Goal: Transaction & Acquisition: Obtain resource

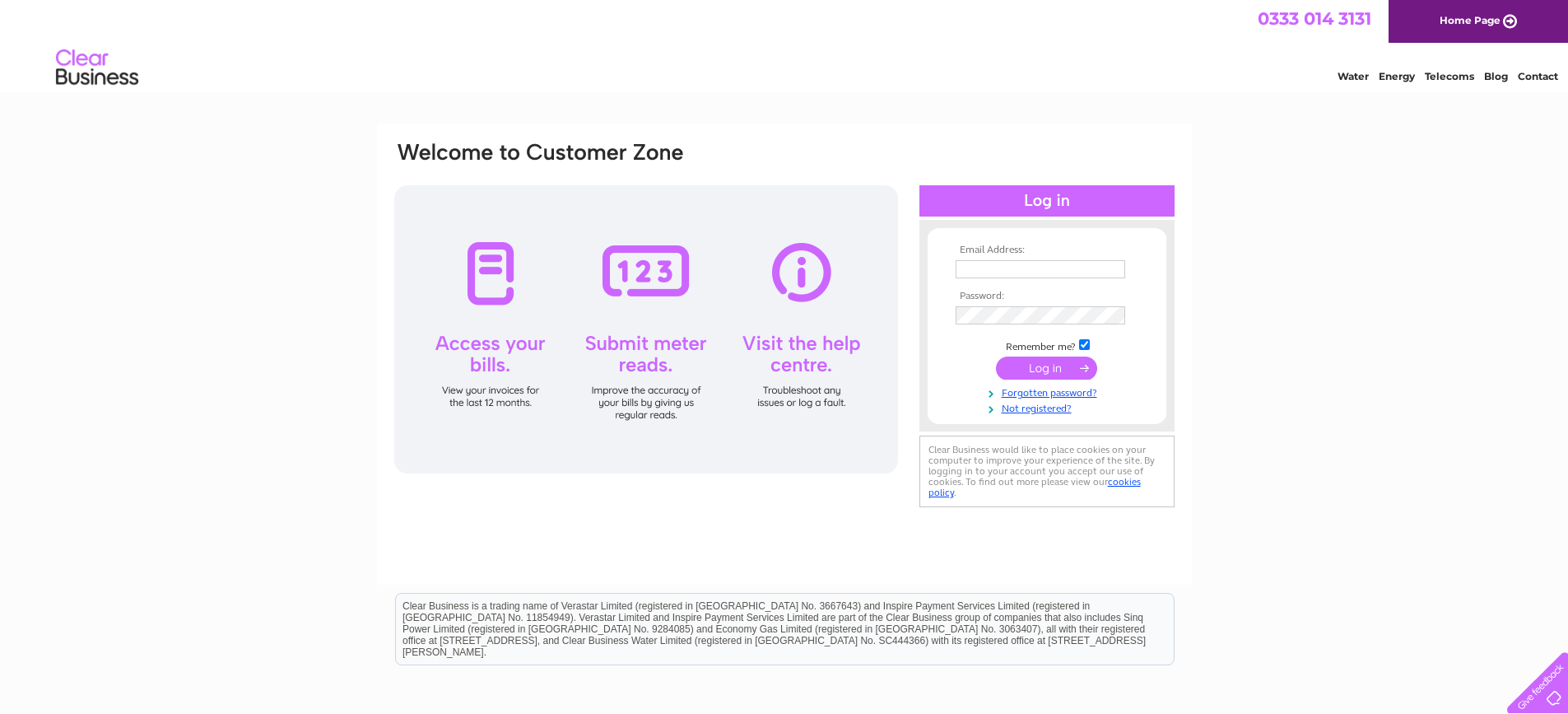
type input "pumphousefarm@talktalk.net"
click at [1026, 373] on input "submit" at bounding box center [1046, 368] width 101 height 23
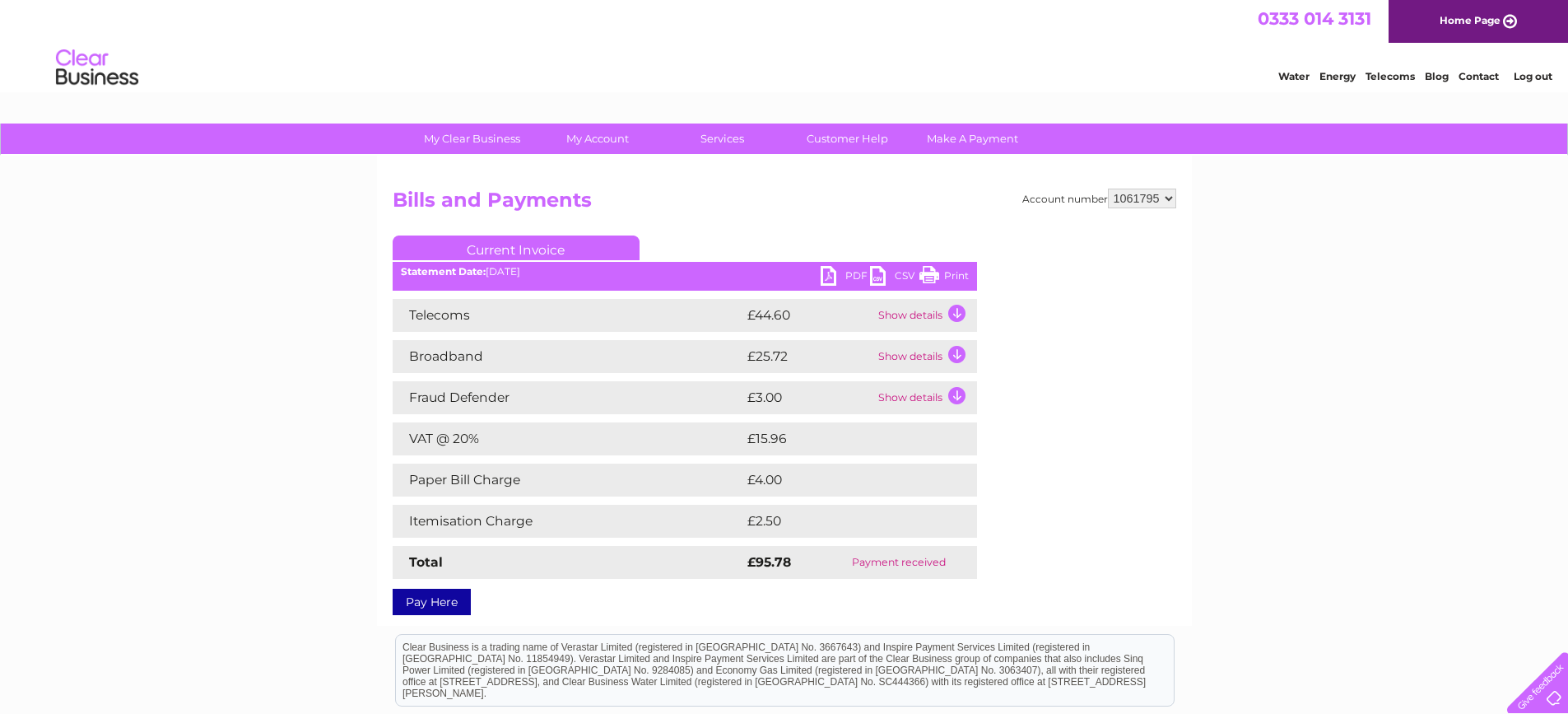
click at [1152, 204] on select "1061795" at bounding box center [1142, 198] width 68 height 20
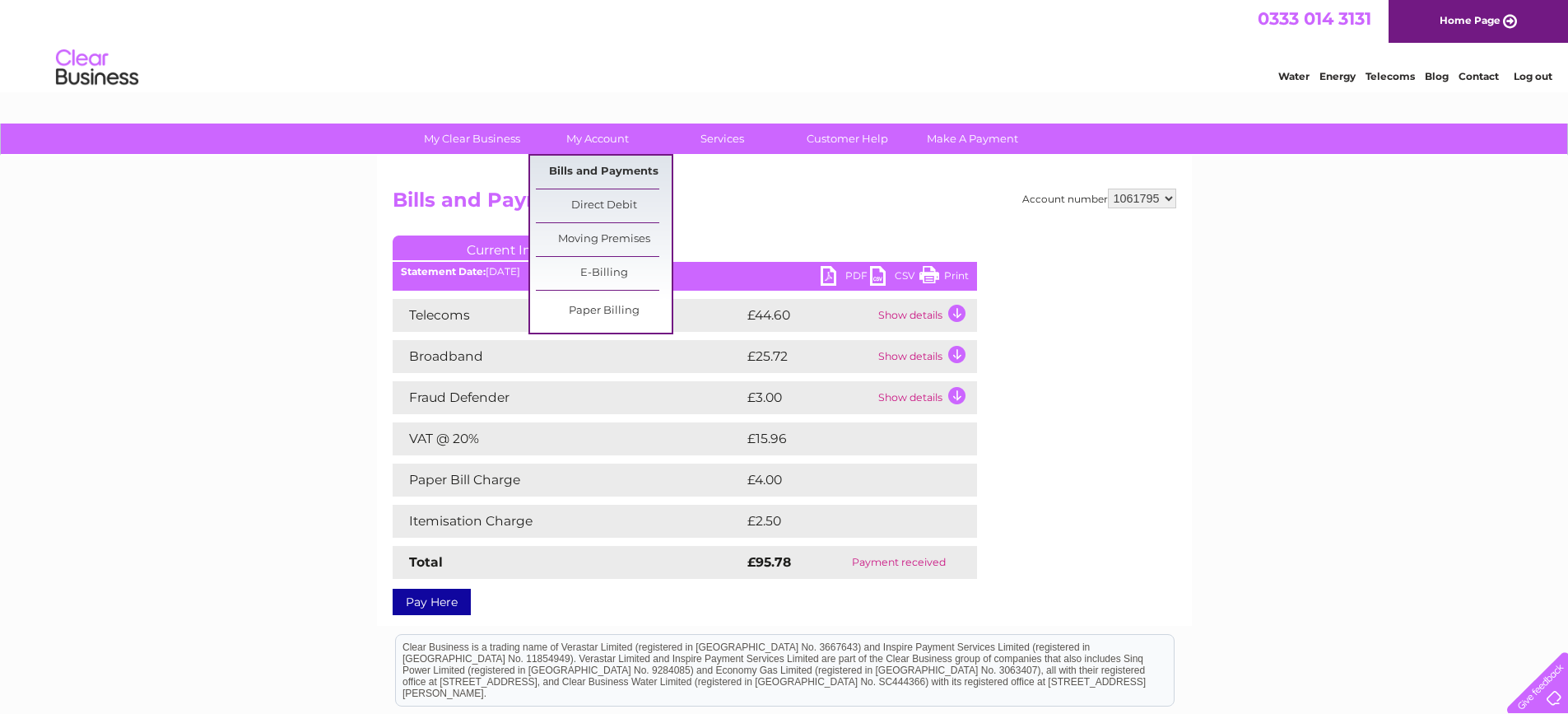
click at [630, 167] on link "Bills and Payments" at bounding box center [604, 172] width 136 height 33
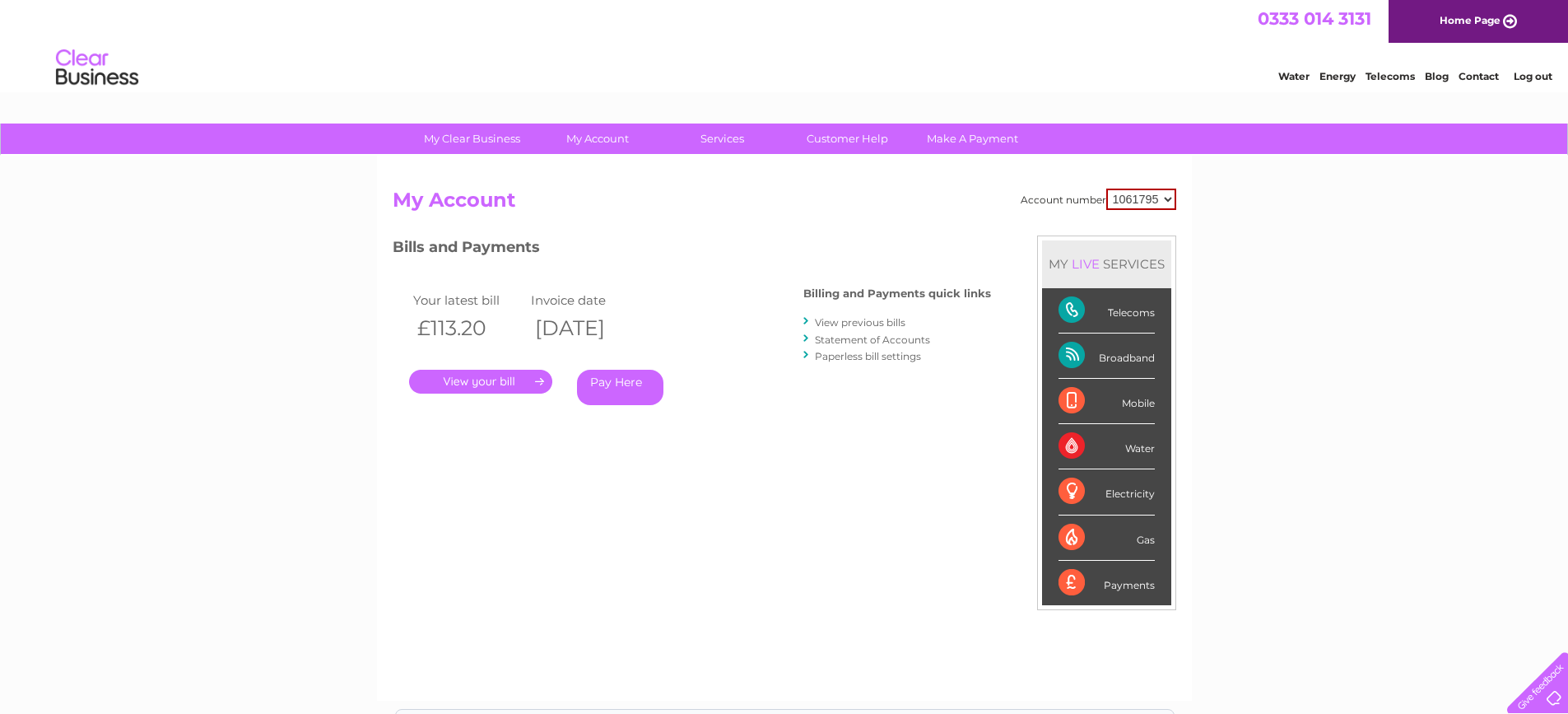
click at [842, 320] on link "View previous bills" at bounding box center [860, 323] width 90 height 13
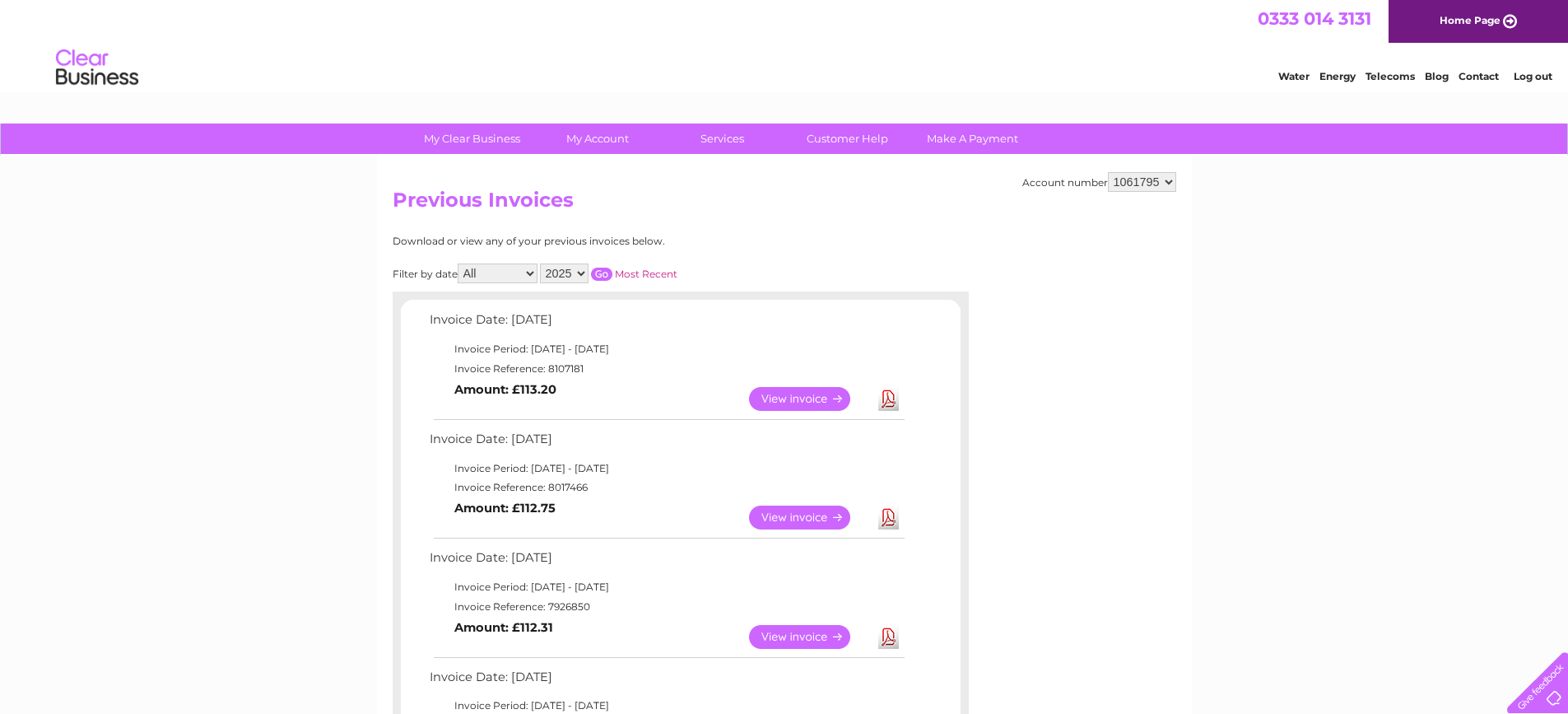
click at [784, 404] on link "View" at bounding box center [809, 399] width 121 height 24
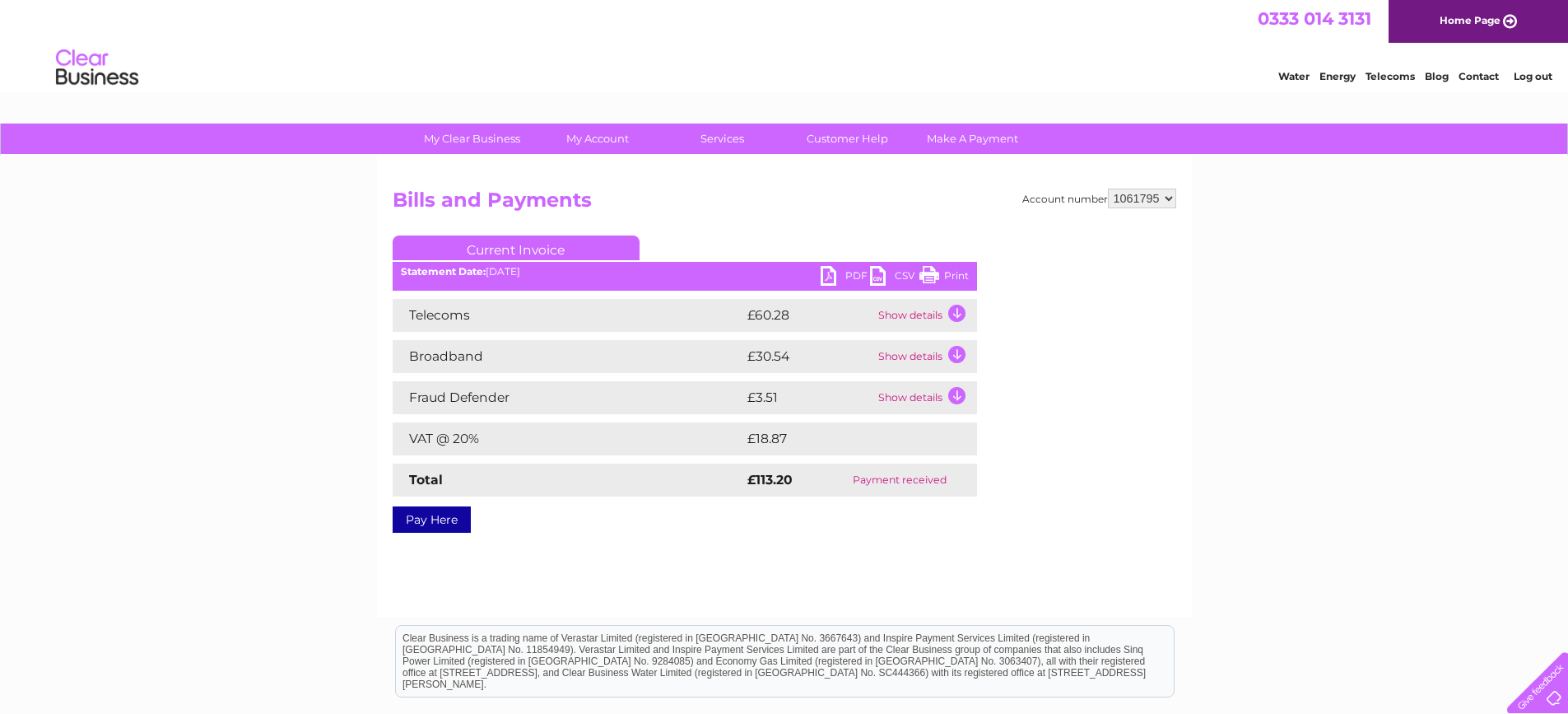
click at [841, 277] on link "PDF" at bounding box center [846, 278] width 49 height 24
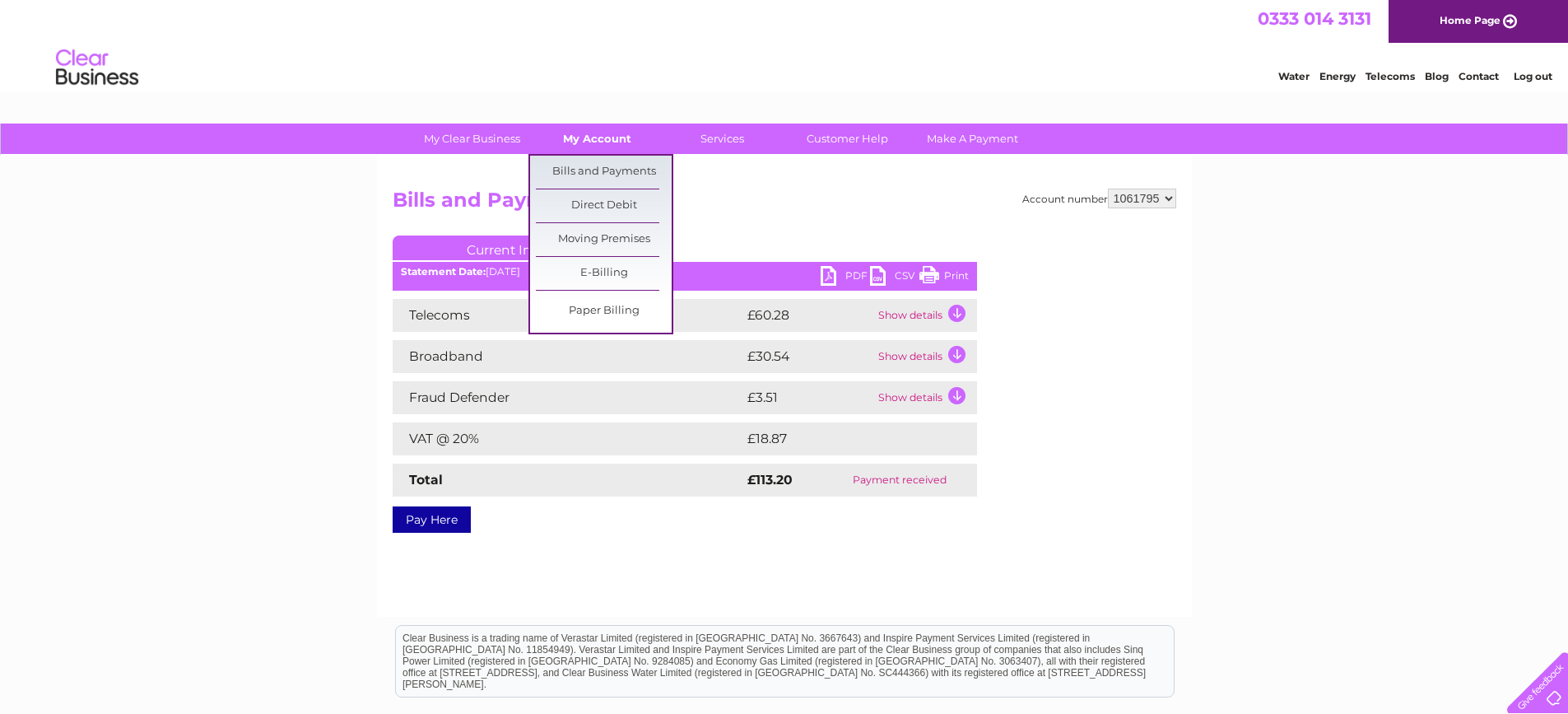
click at [607, 137] on link "My Account" at bounding box center [597, 139] width 136 height 31
click at [601, 164] on link "Bills and Payments" at bounding box center [604, 172] width 136 height 33
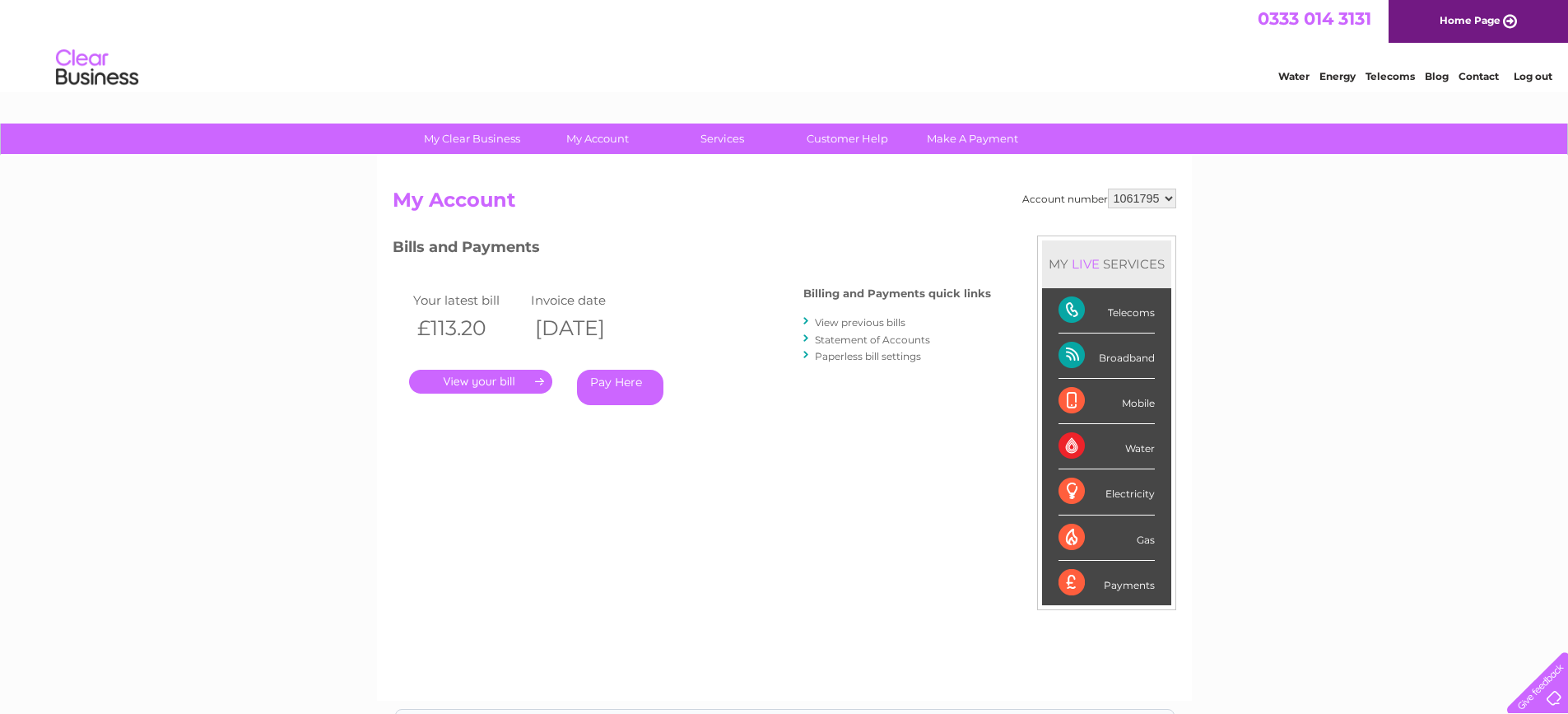
click at [832, 322] on link "View previous bills" at bounding box center [860, 323] width 90 height 13
